Goal: Task Accomplishment & Management: Complete application form

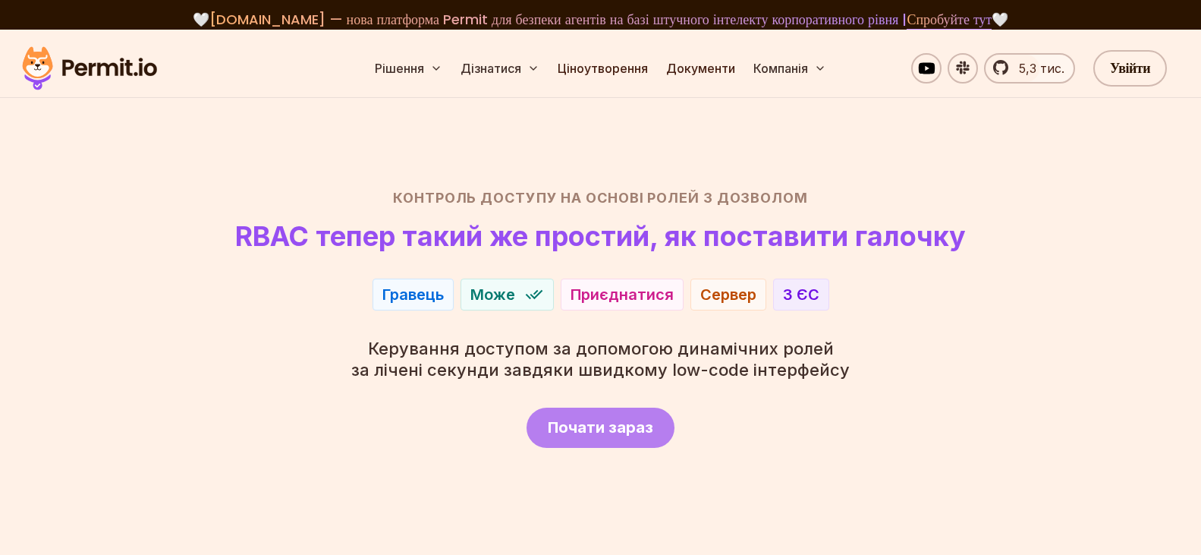
click at [616, 429] on font "Почати зараз" at bounding box center [600, 427] width 105 height 18
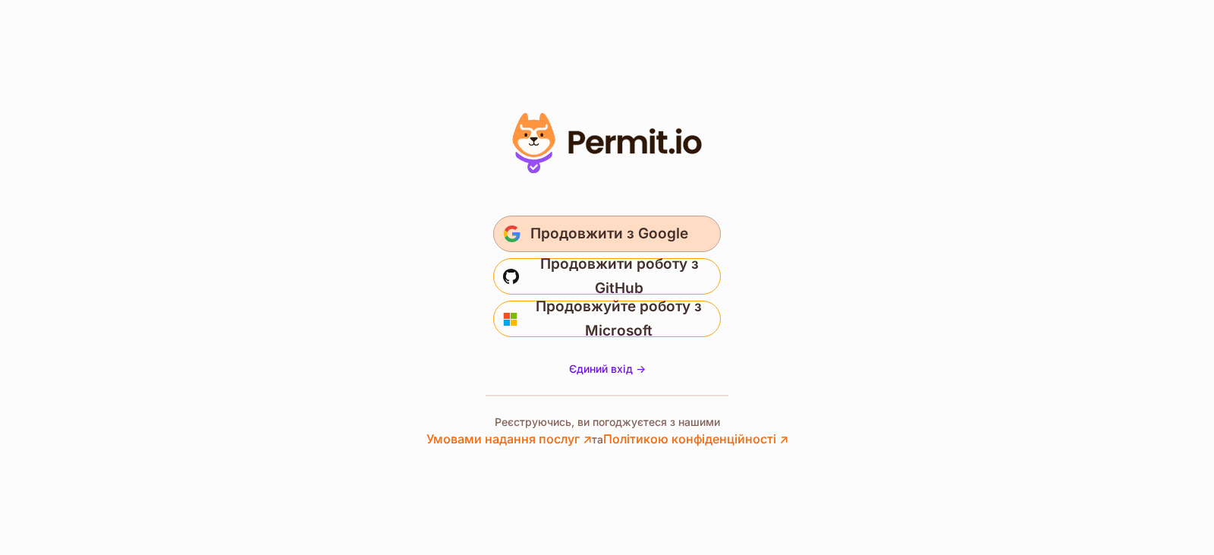
click at [648, 231] on font "Продовжити з Google" at bounding box center [609, 233] width 158 height 17
